Goal: Navigation & Orientation: Understand site structure

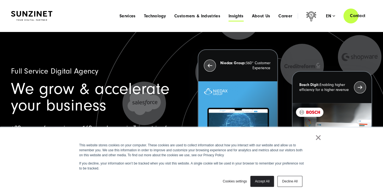
click at [233, 16] on span "Insights" at bounding box center [236, 16] width 15 height 6
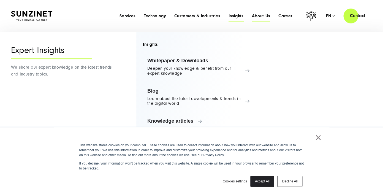
click at [256, 17] on span "About Us" at bounding box center [261, 16] width 18 height 6
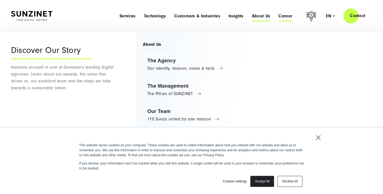
click at [282, 17] on span "Career" at bounding box center [285, 16] width 14 height 6
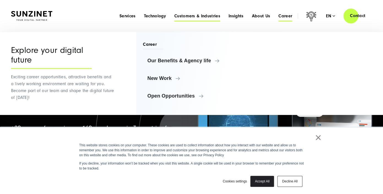
click at [201, 17] on span "Customers & Industries" at bounding box center [197, 16] width 46 height 6
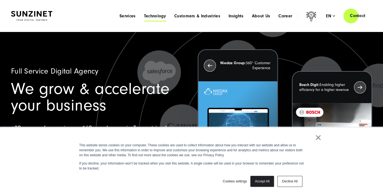
click at [156, 18] on span "Technology" at bounding box center [155, 16] width 22 height 6
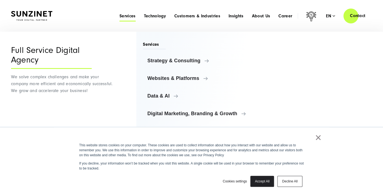
click at [148, 19] on div "Menu Services Menu Full Service Digital Agency We solve complex challenges and …" at bounding box center [243, 16] width 257 height 16
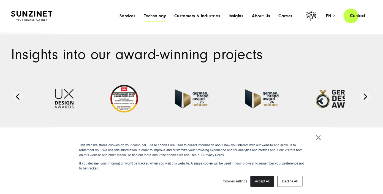
click at [153, 16] on span "Technology" at bounding box center [155, 16] width 22 height 6
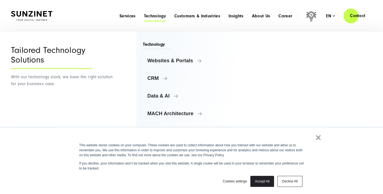
click at [153, 16] on span "Technology" at bounding box center [155, 16] width 22 height 6
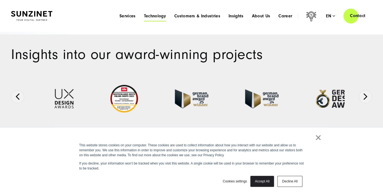
click at [153, 16] on span "Technology" at bounding box center [155, 16] width 22 height 6
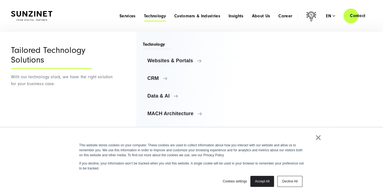
click at [9, 18] on div "Smart Search AI Here you can ask a specific question about our agency and our s…" at bounding box center [191, 16] width 383 height 16
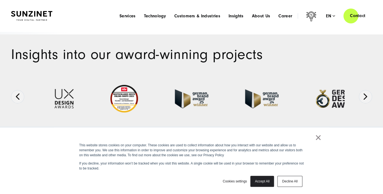
click at [23, 14] on img at bounding box center [31, 16] width 41 height 10
